Goal: Information Seeking & Learning: Check status

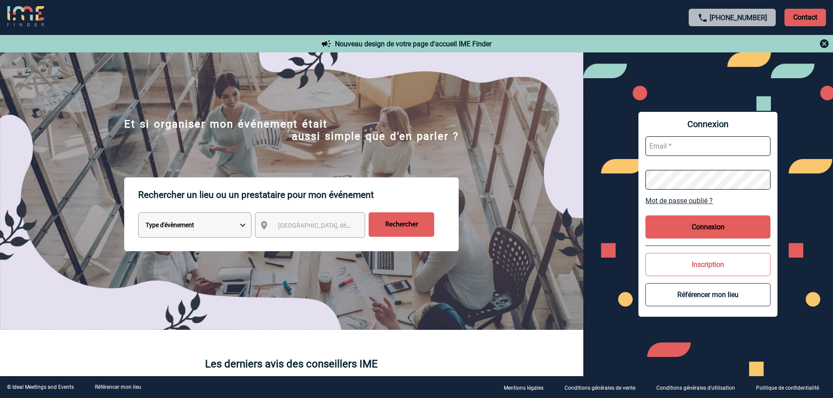
type input "smiladinovic@ime-groupe.com"
click at [704, 225] on button "Connexion" at bounding box center [707, 227] width 125 height 23
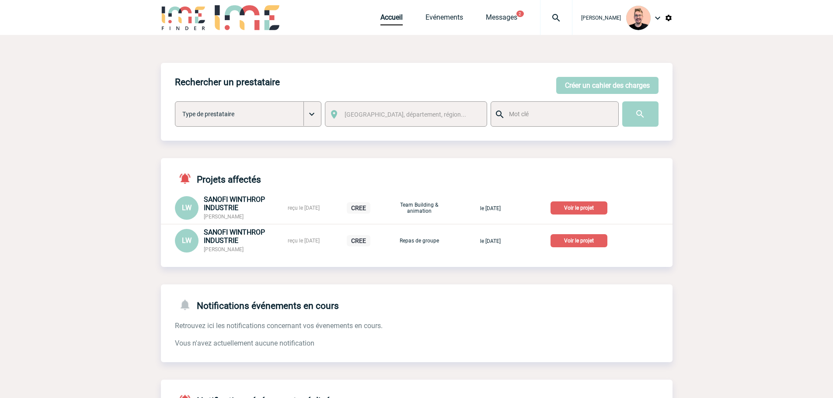
click at [547, 14] on img at bounding box center [555, 18] width 31 height 10
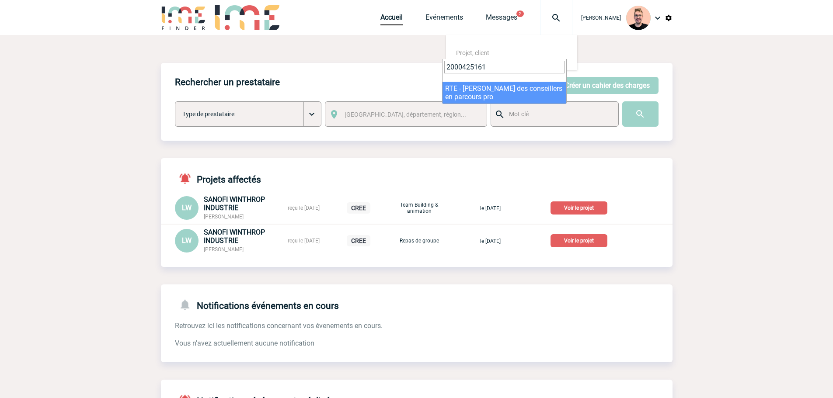
type input "2000425161"
select select "24662"
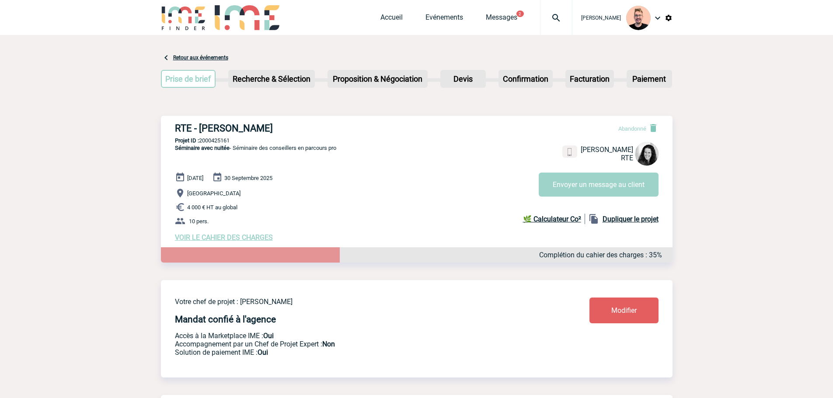
drag, startPoint x: 282, startPoint y: 139, endPoint x: 212, endPoint y: 124, distance: 71.5
click at [212, 124] on div "RTE - Sarah ELAU Abandonné Sarah ELAU RTE Envoyer un message au client RTE - EL…" at bounding box center [416, 182] width 511 height 133
click at [296, 139] on p "Projet ID : 2000425161" at bounding box center [416, 140] width 511 height 7
click at [498, 21] on link "Messages" at bounding box center [501, 19] width 31 height 12
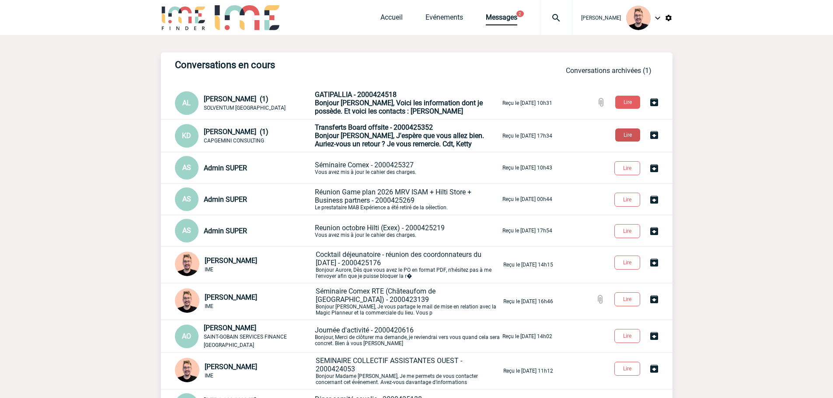
click at [632, 142] on button "Lire" at bounding box center [627, 135] width 25 height 13
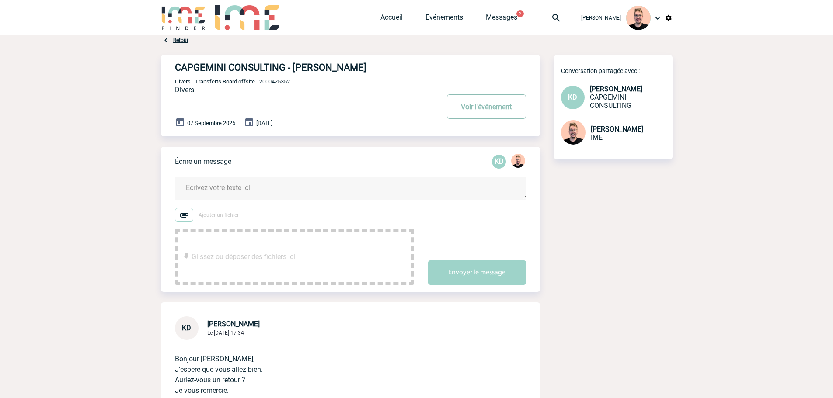
click at [488, 105] on button "Voir l'événement" at bounding box center [486, 106] width 79 height 24
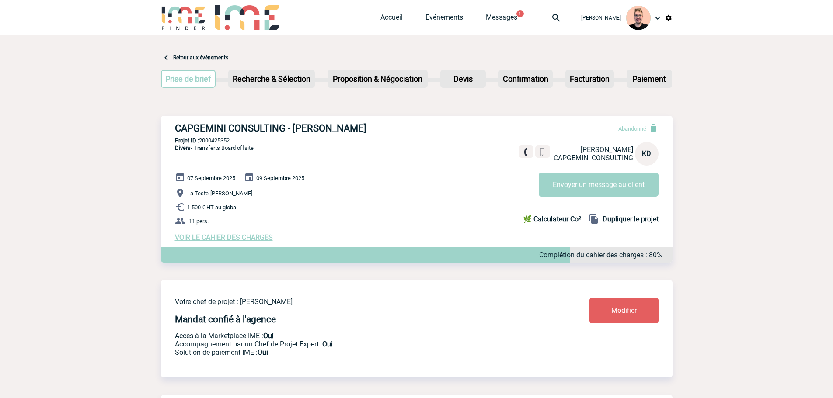
click at [226, 142] on p "Projet ID : 2000425352" at bounding box center [416, 140] width 511 height 7
copy p "2000425352"
